Goal: Task Accomplishment & Management: Manage account settings

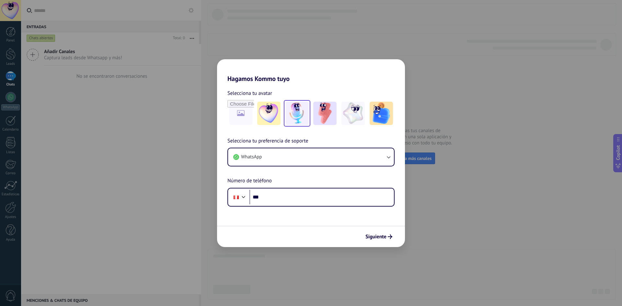
click at [297, 115] on img at bounding box center [296, 113] width 23 height 23
click at [379, 236] on span "Siguiente" at bounding box center [375, 236] width 21 height 5
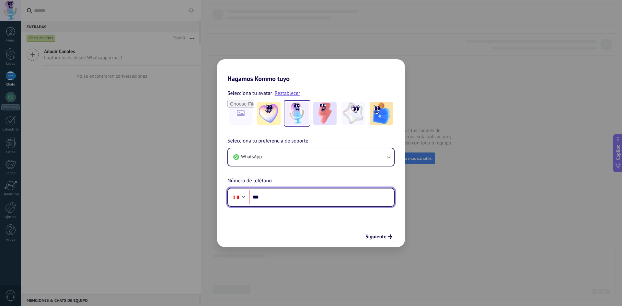
click at [279, 197] on input "***" at bounding box center [321, 197] width 144 height 15
paste input "**********"
click at [268, 197] on input "**********" at bounding box center [321, 197] width 144 height 15
type input "**********"
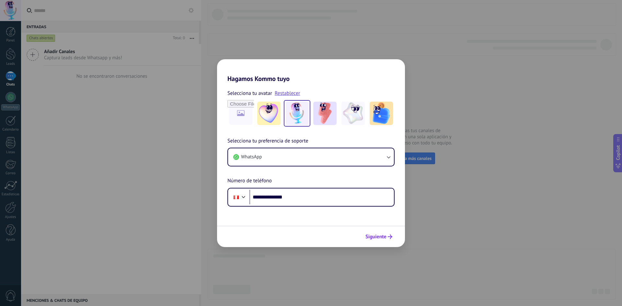
click at [375, 236] on span "Siguiente" at bounding box center [375, 236] width 21 height 5
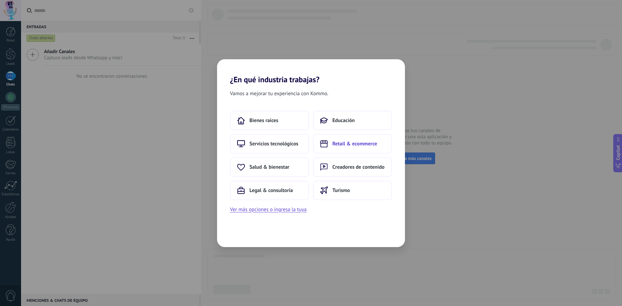
click at [351, 145] on span "Retail & ecommerce" at bounding box center [354, 144] width 45 height 6
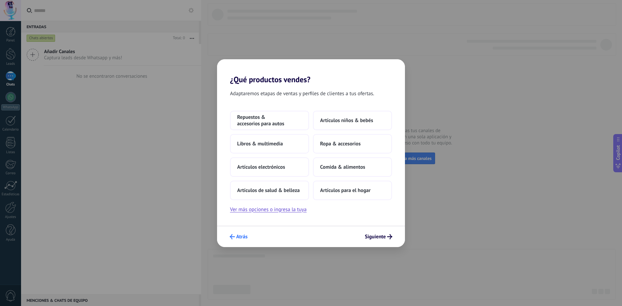
click at [241, 234] on span "Atrás" at bounding box center [241, 236] width 11 height 5
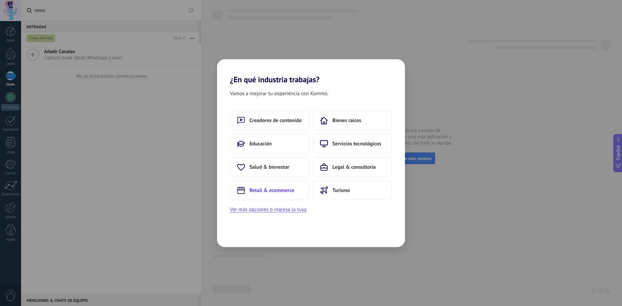
click at [285, 190] on span "Retail & ecommerce" at bounding box center [271, 190] width 45 height 6
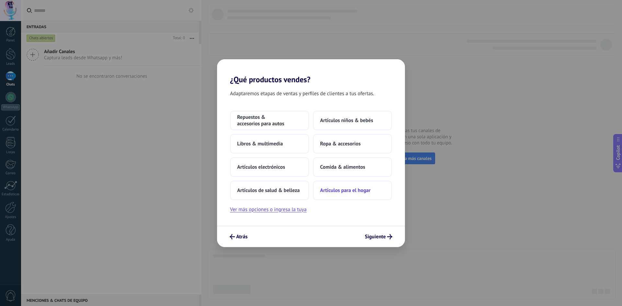
click at [331, 189] on span "Artículos para el hogar" at bounding box center [345, 190] width 51 height 6
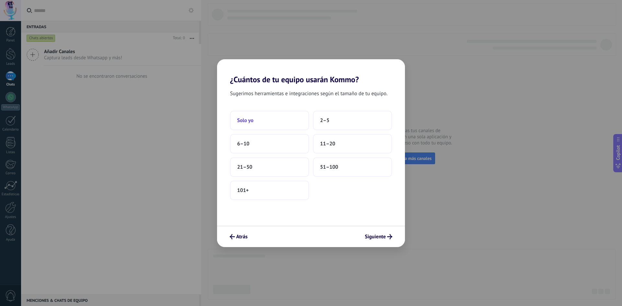
click at [254, 120] on button "Solo yo" at bounding box center [269, 120] width 79 height 19
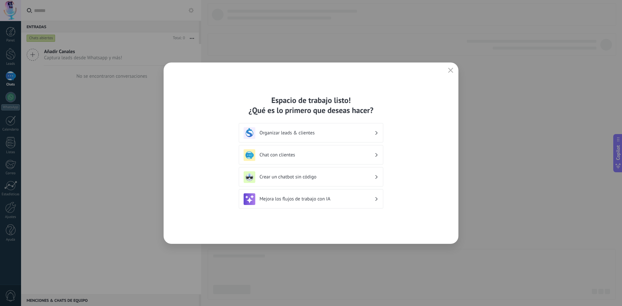
click at [312, 201] on h3 "Mejora los flujos de trabajo con IA" at bounding box center [316, 199] width 115 height 6
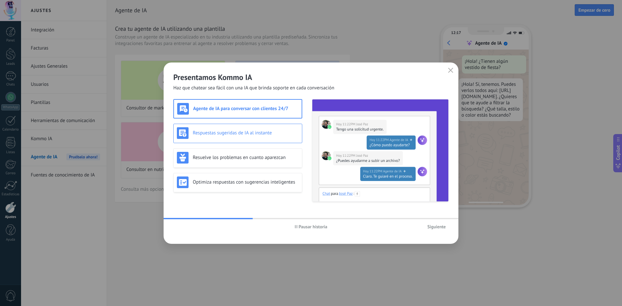
click at [247, 137] on div "Respuestas sugeridas de IA al instante" at bounding box center [238, 133] width 122 height 12
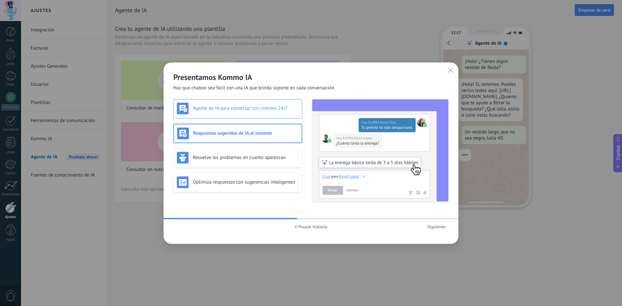
click at [228, 103] on div "Agente de IA para conversar con clientes 24/7" at bounding box center [238, 109] width 122 height 12
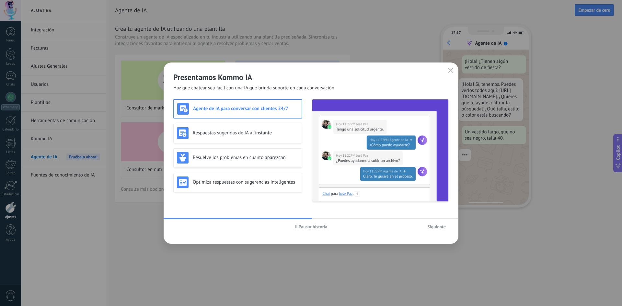
click at [440, 225] on span "Siguiente" at bounding box center [436, 226] width 18 height 5
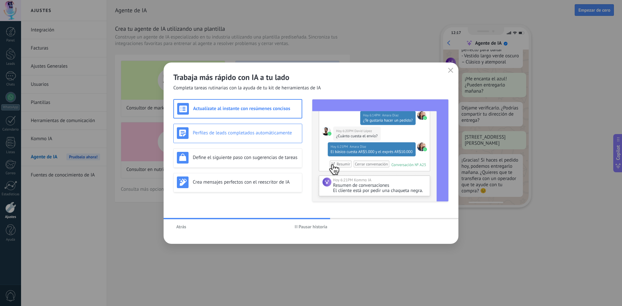
scroll to position [149, 0]
click at [258, 130] on h3 "Perfiles de leads completados automáticamente" at bounding box center [246, 133] width 106 height 6
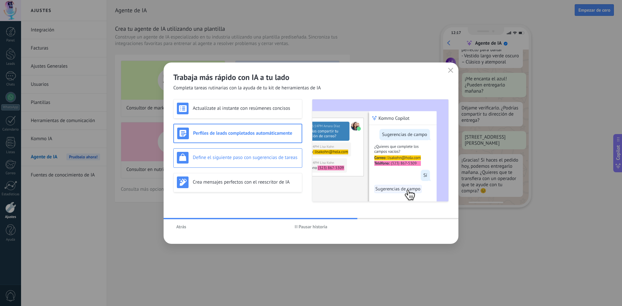
scroll to position [165, 0]
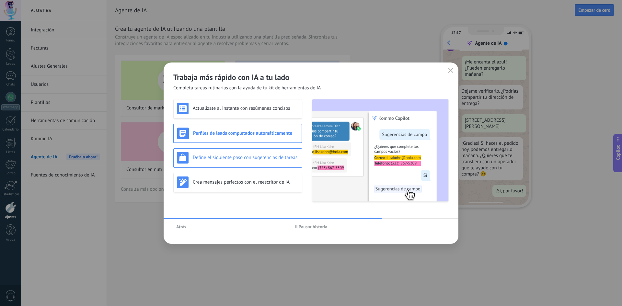
click at [256, 158] on h3 "Define el siguiente paso con sugerencias de tareas" at bounding box center [246, 157] width 106 height 6
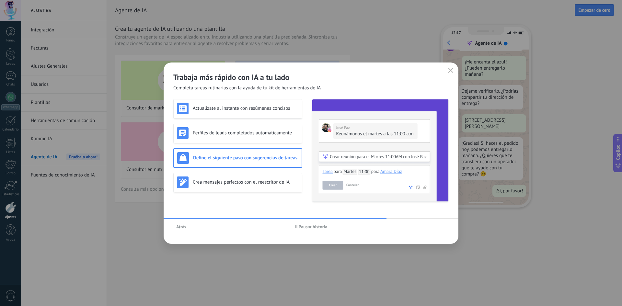
scroll to position [0, 0]
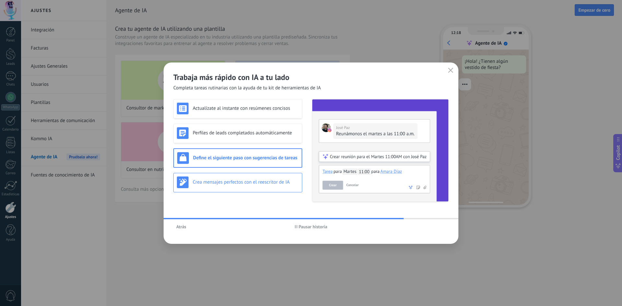
click at [253, 179] on h3 "Crea mensajes perfectos con el reescritor de IA" at bounding box center [246, 182] width 106 height 6
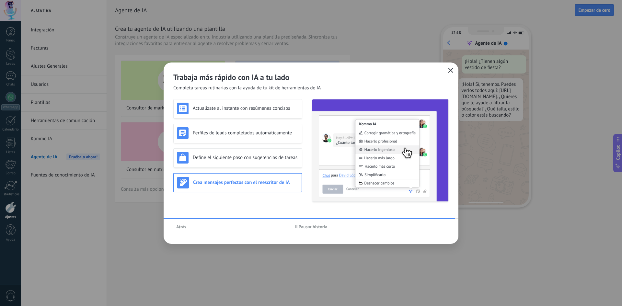
click at [448, 72] on icon "button" at bounding box center [450, 70] width 5 height 5
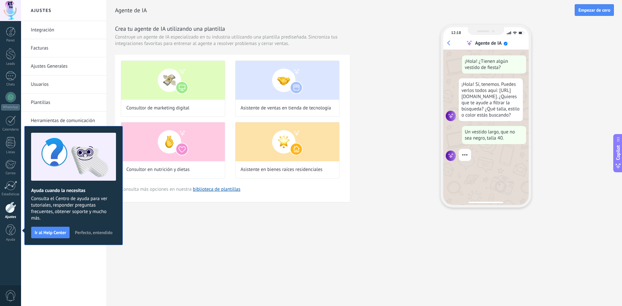
click at [100, 233] on span "Perfecto, entendido" at bounding box center [94, 232] width 38 height 5
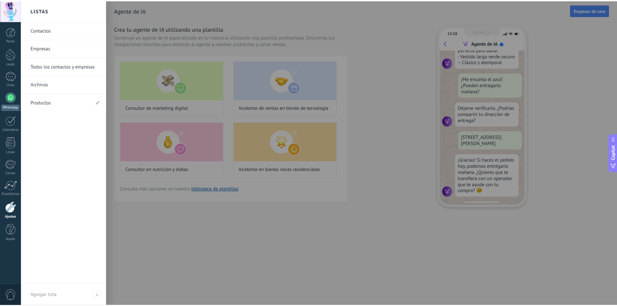
scroll to position [149, 0]
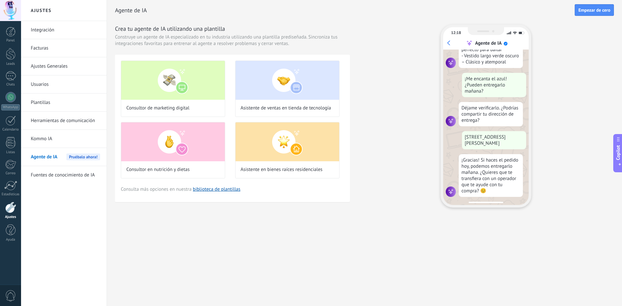
click at [13, 211] on div at bounding box center [10, 207] width 11 height 11
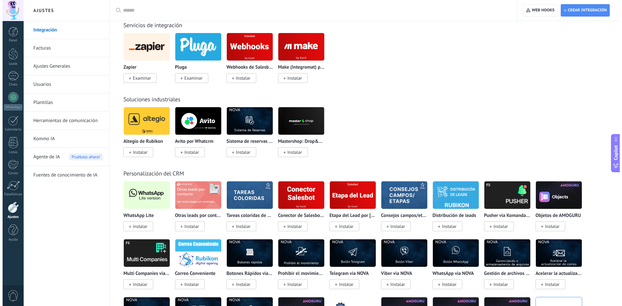
scroll to position [1036, 0]
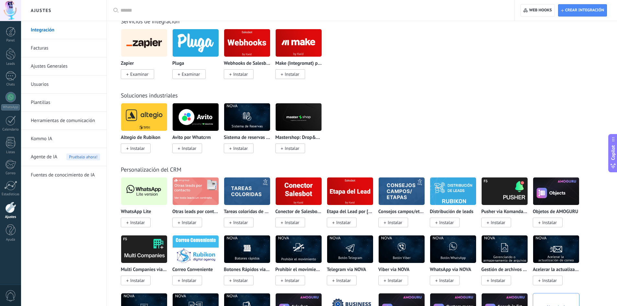
click at [136, 222] on span "Instalar" at bounding box center [137, 222] width 15 height 6
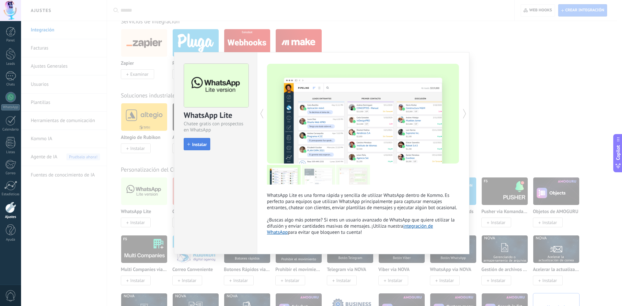
click at [200, 144] on span "Instalar" at bounding box center [199, 144] width 15 height 5
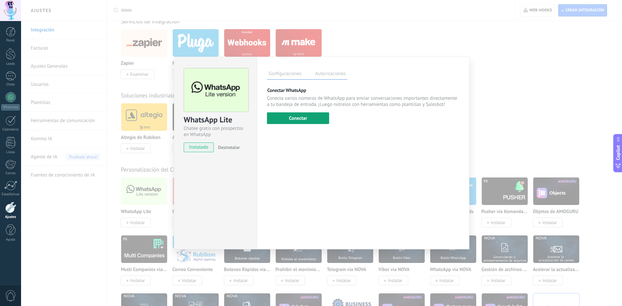
click at [303, 116] on button "Conectar" at bounding box center [298, 118] width 62 height 12
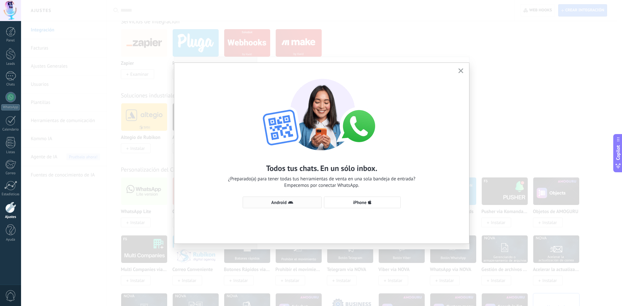
click at [294, 205] on button "Android" at bounding box center [281, 203] width 79 height 12
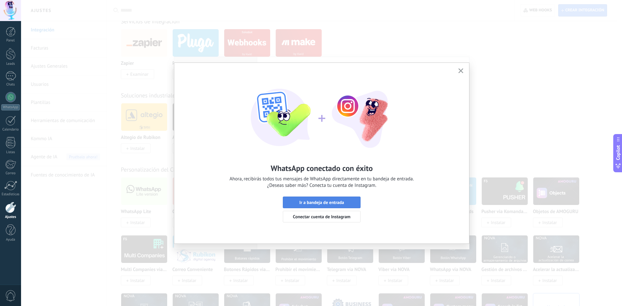
click at [315, 202] on span "Ir a bandeja de entrada" at bounding box center [321, 202] width 45 height 5
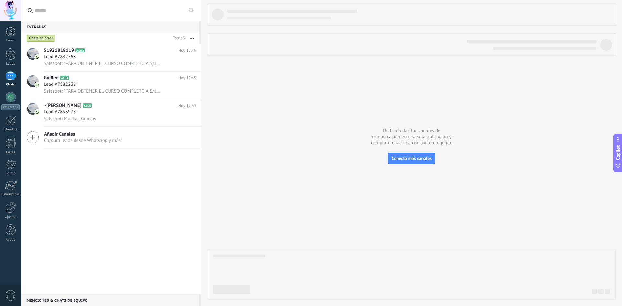
click at [130, 222] on div "51921818119 A102 [DATE] 12:49 Lead #7882758 Salesbot: *PARA OBTENER EL CURSO CO…" at bounding box center [111, 169] width 180 height 250
click at [104, 62] on span "Salesbot: *PARA OBTENER EL CURSO COMPLETO A S/10 RESPONDE...* _¿Con qué método …" at bounding box center [102, 64] width 117 height 6
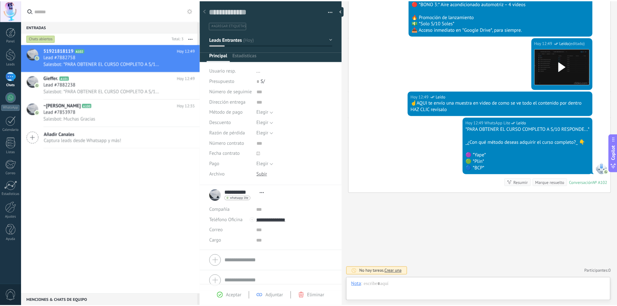
scroll to position [10, 0]
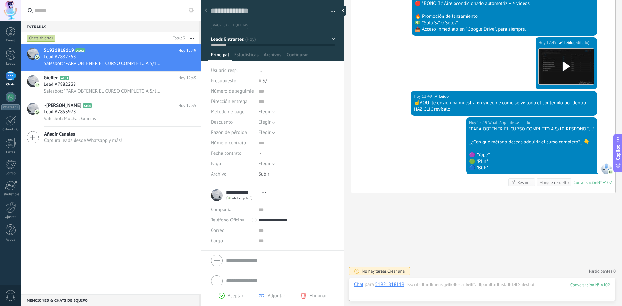
click at [10, 292] on span "0" at bounding box center [10, 295] width 11 height 11
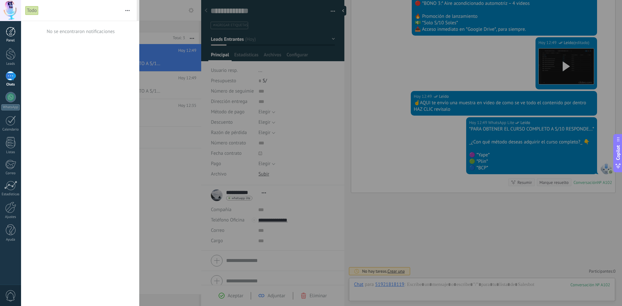
click at [6, 30] on div at bounding box center [11, 32] width 10 height 10
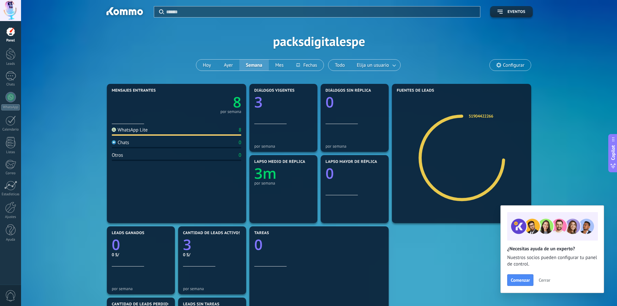
click at [11, 12] on div at bounding box center [10, 10] width 21 height 21
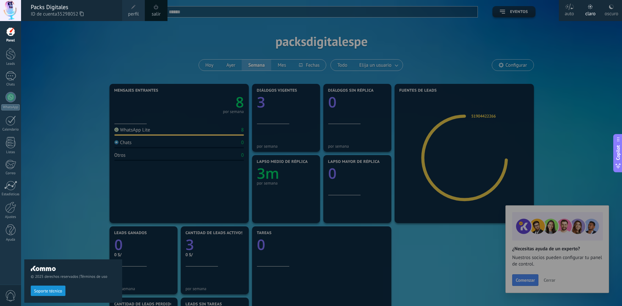
click at [132, 15] on span "perfil" at bounding box center [133, 14] width 11 height 7
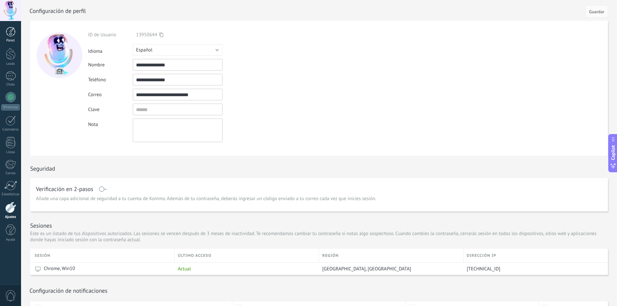
click at [9, 33] on div at bounding box center [11, 32] width 10 height 10
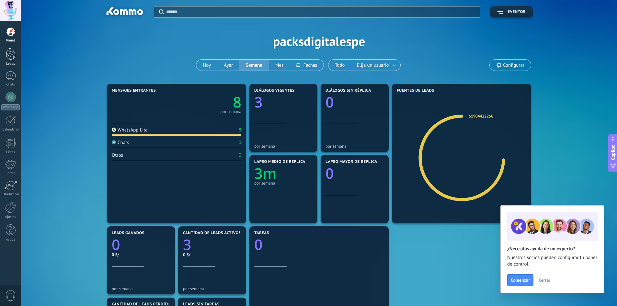
click at [11, 55] on div at bounding box center [11, 54] width 10 height 12
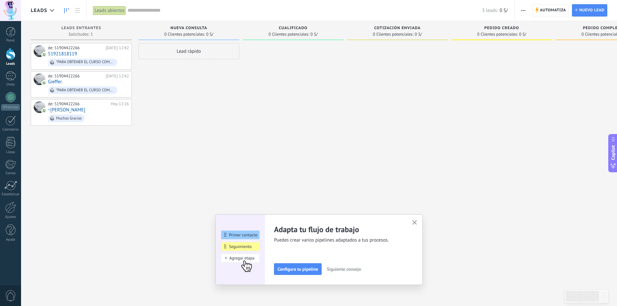
click at [11, 292] on span "0" at bounding box center [10, 295] width 11 height 11
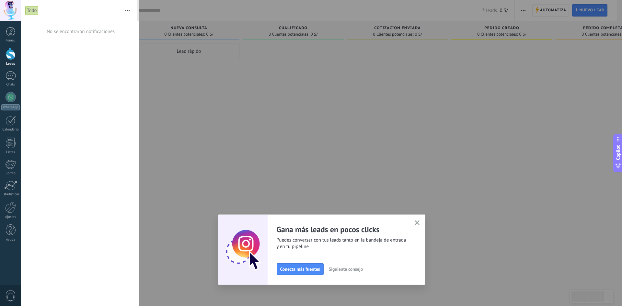
click at [33, 8] on div "Todo" at bounding box center [31, 10] width 13 height 9
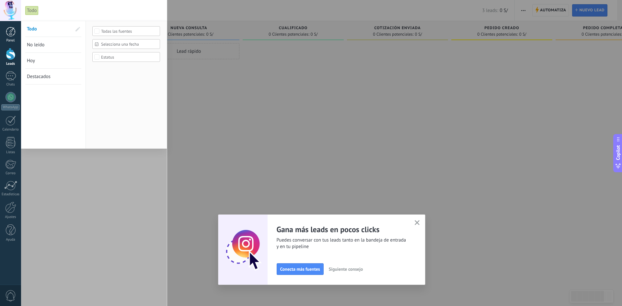
click at [11, 33] on div at bounding box center [11, 32] width 10 height 10
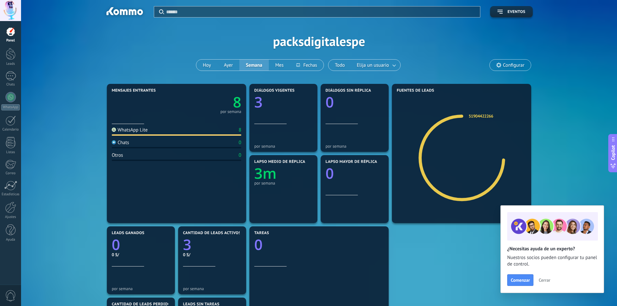
click at [502, 66] on span "Configurar" at bounding box center [510, 65] width 41 height 11
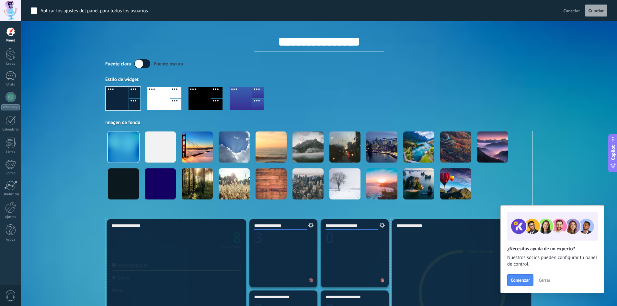
click at [199, 94] on div at bounding box center [199, 98] width 22 height 23
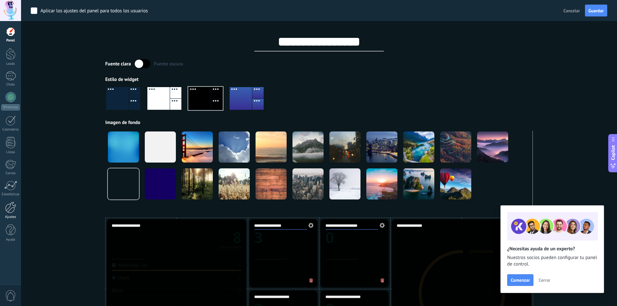
click at [12, 208] on div at bounding box center [10, 207] width 11 height 11
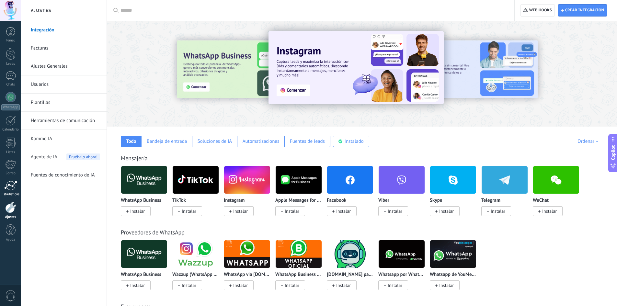
click at [11, 185] on div at bounding box center [10, 186] width 13 height 10
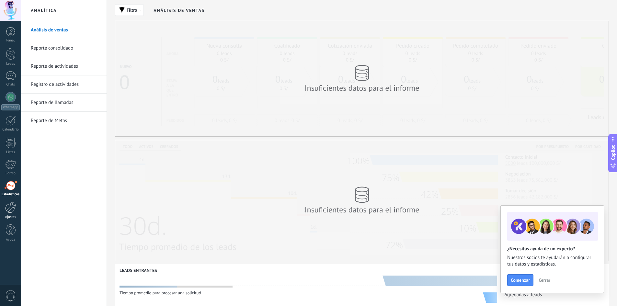
click at [11, 204] on div at bounding box center [10, 207] width 11 height 11
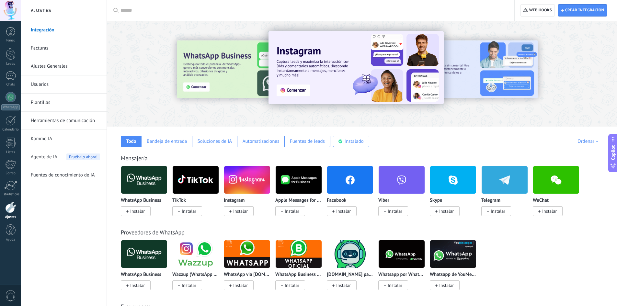
click at [43, 29] on link "Integración" at bounding box center [65, 30] width 69 height 18
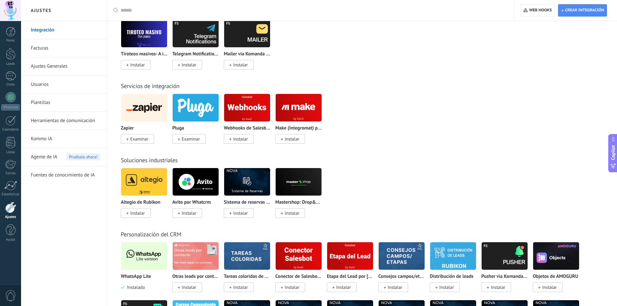
scroll to position [1068, 0]
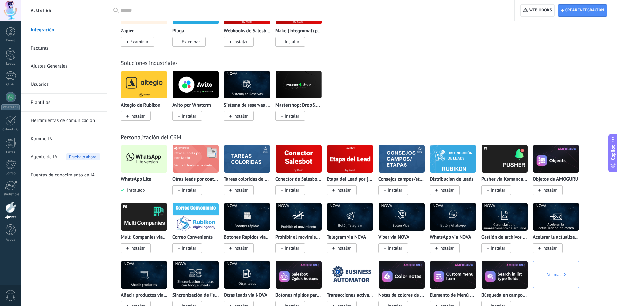
click at [140, 155] on img at bounding box center [144, 158] width 46 height 31
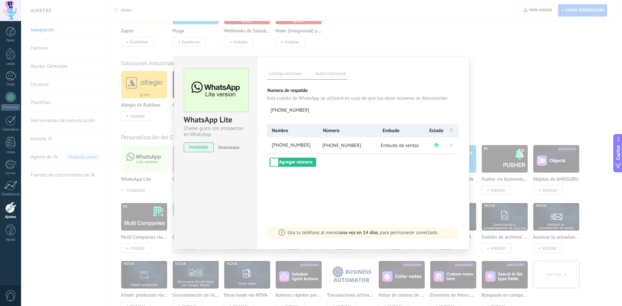
click at [553, 105] on div "WhatsApp Lite Chatee gratis con prospectos en WhatsApp instalado Desinstalar Co…" at bounding box center [321, 153] width 601 height 306
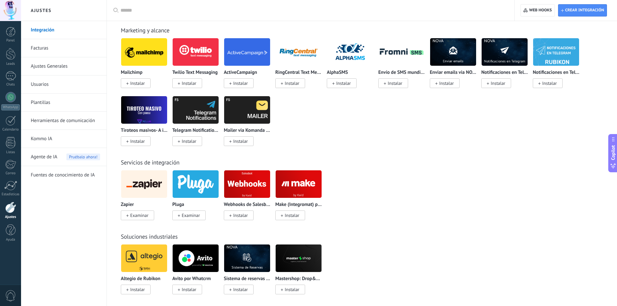
scroll to position [906, 0]
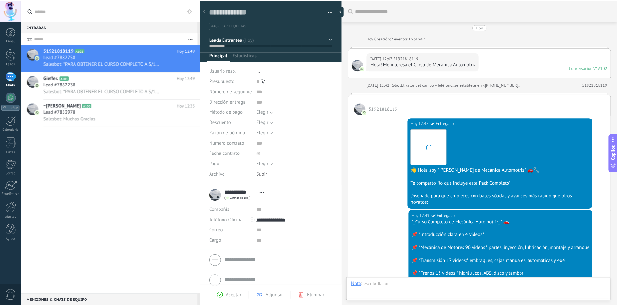
scroll to position [10, 0]
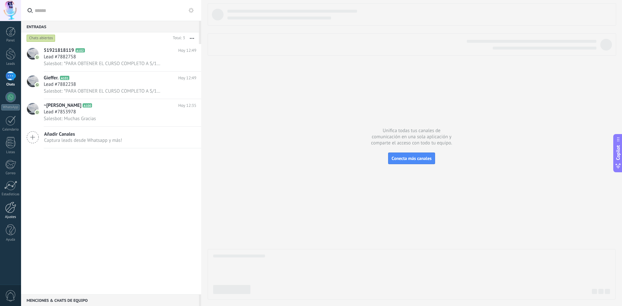
click at [13, 208] on div at bounding box center [10, 207] width 11 height 11
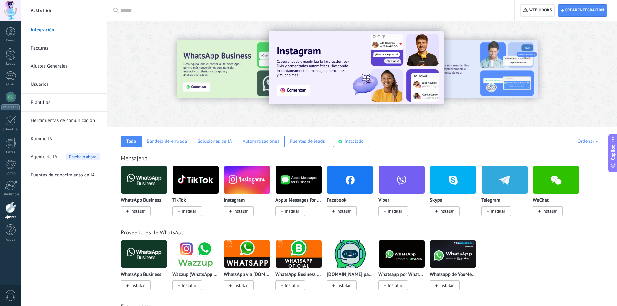
click at [8, 214] on link "Ajustes" at bounding box center [10, 210] width 21 height 17
click at [56, 60] on link "Ajustes Generales" at bounding box center [65, 66] width 69 height 18
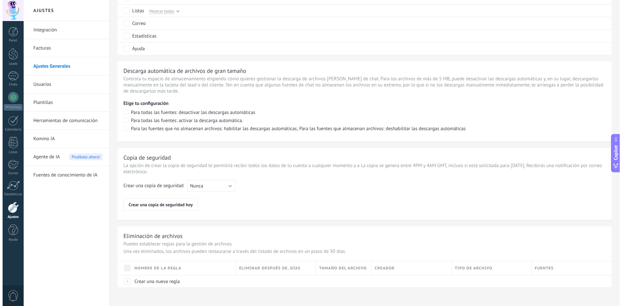
scroll to position [401, 0]
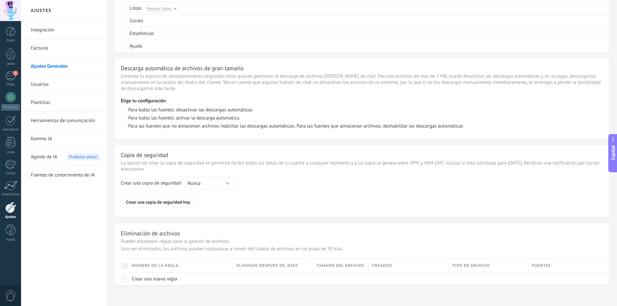
click at [9, 13] on div at bounding box center [10, 10] width 21 height 21
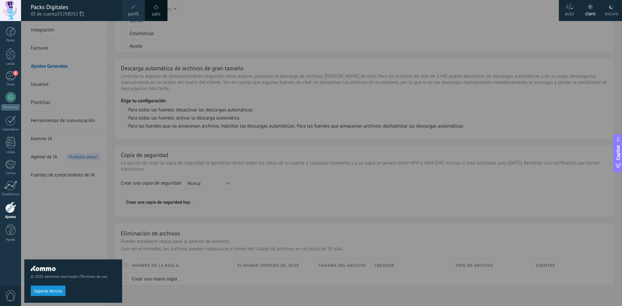
drag, startPoint x: 614, startPoint y: 14, endPoint x: 601, endPoint y: 13, distance: 13.3
click at [613, 14] on div "oscuro" at bounding box center [611, 12] width 14 height 17
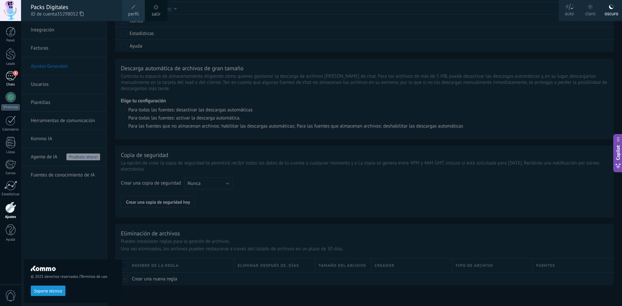
click at [9, 77] on div "1" at bounding box center [11, 75] width 10 height 9
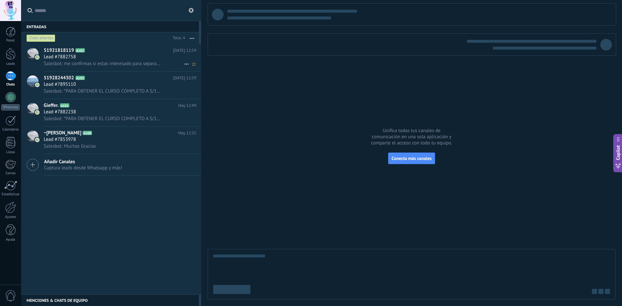
click at [96, 59] on div "Lead #7882758" at bounding box center [120, 57] width 152 height 6
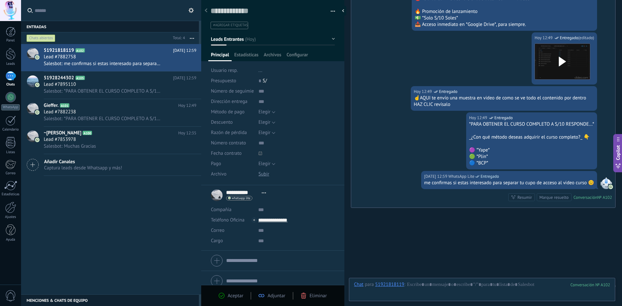
scroll to position [368, 0]
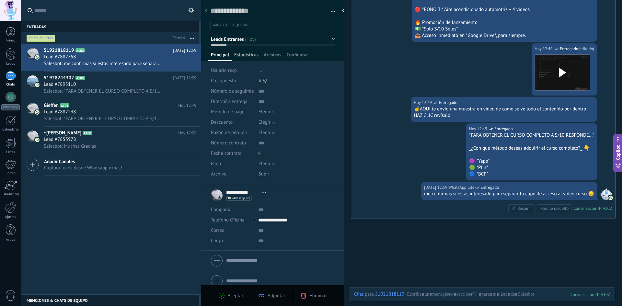
click at [244, 52] on span "Estadísticas" at bounding box center [246, 56] width 24 height 9
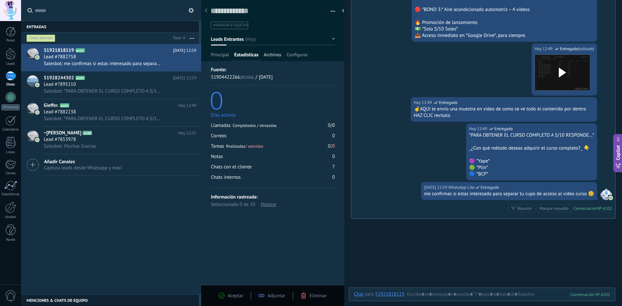
click at [266, 52] on span "Archivos" at bounding box center [272, 56] width 17 height 9
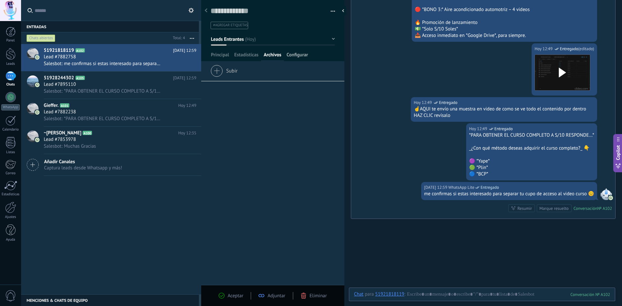
click at [299, 55] on span "Configurar" at bounding box center [296, 56] width 21 height 9
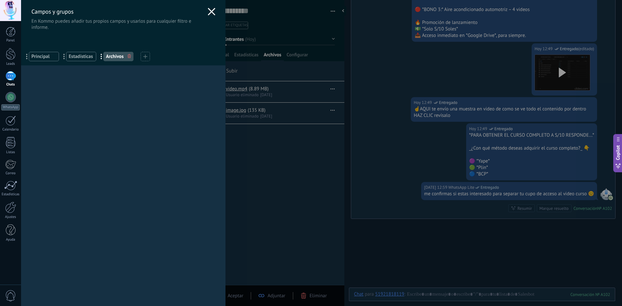
click at [209, 12] on use at bounding box center [211, 11] width 7 height 7
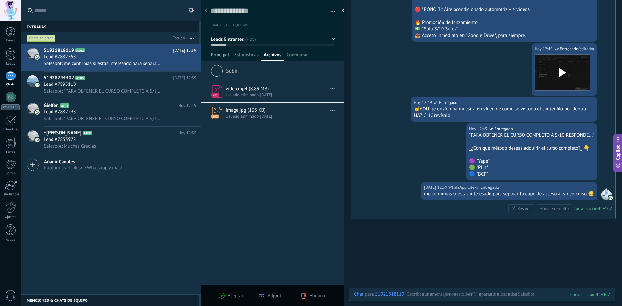
click at [219, 56] on span "Principal" at bounding box center [220, 56] width 18 height 9
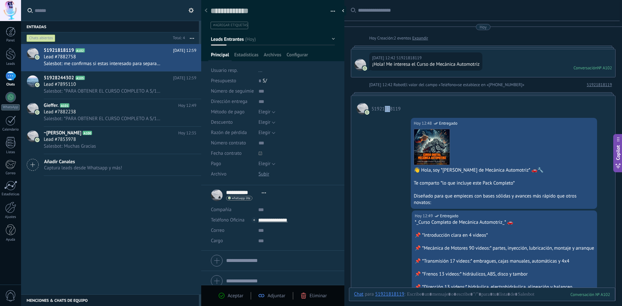
drag, startPoint x: 389, startPoint y: 100, endPoint x: 385, endPoint y: 108, distance: 8.8
click at [385, 108] on div "51921818119" at bounding box center [483, 105] width 264 height 19
click at [420, 40] on link "Expandir" at bounding box center [420, 38] width 16 height 6
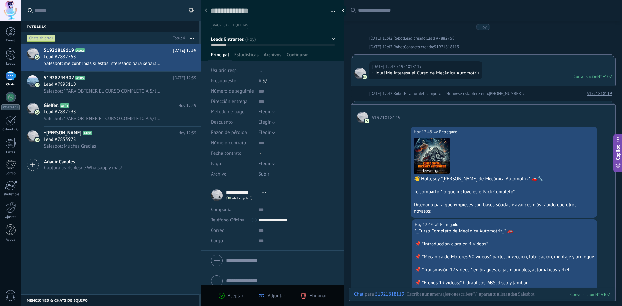
click at [433, 146] on img at bounding box center [432, 156] width 36 height 36
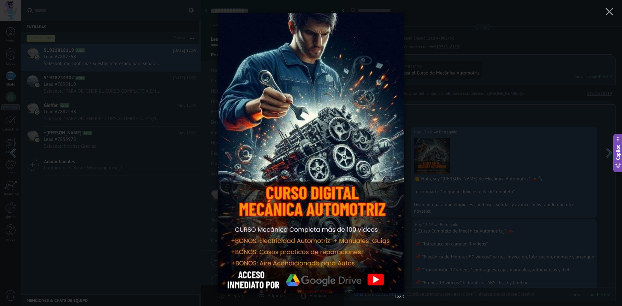
click at [430, 51] on div "1 de 2" at bounding box center [311, 153] width 622 height 306
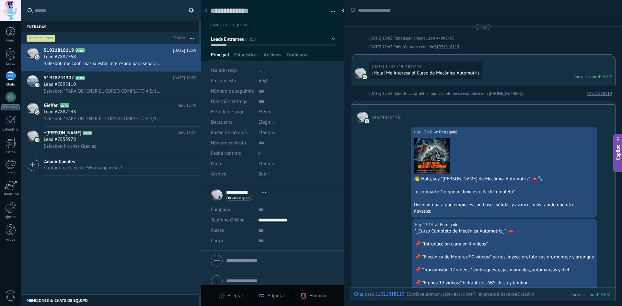
click at [618, 153] on span "Copilot" at bounding box center [617, 152] width 6 height 15
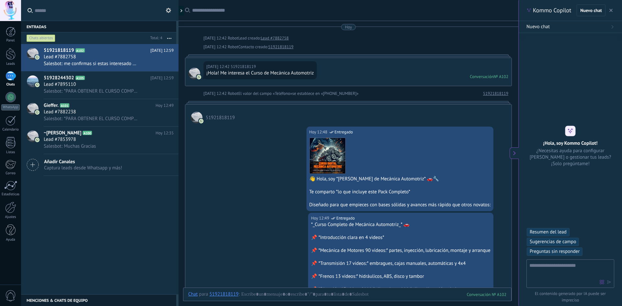
type textarea "**********"
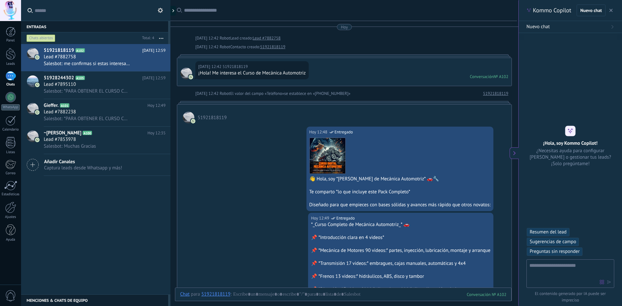
scroll to position [19, 0]
click at [612, 9] on button "button" at bounding box center [610, 10] width 6 height 8
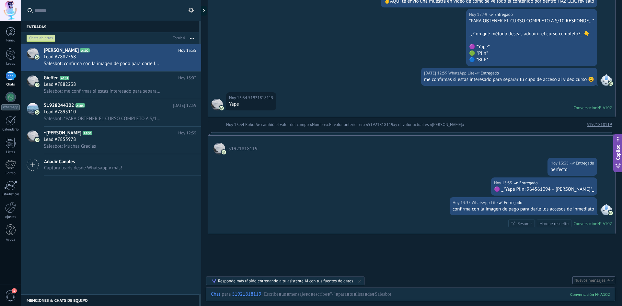
scroll to position [519, 0]
